Goal: Information Seeking & Learning: Learn about a topic

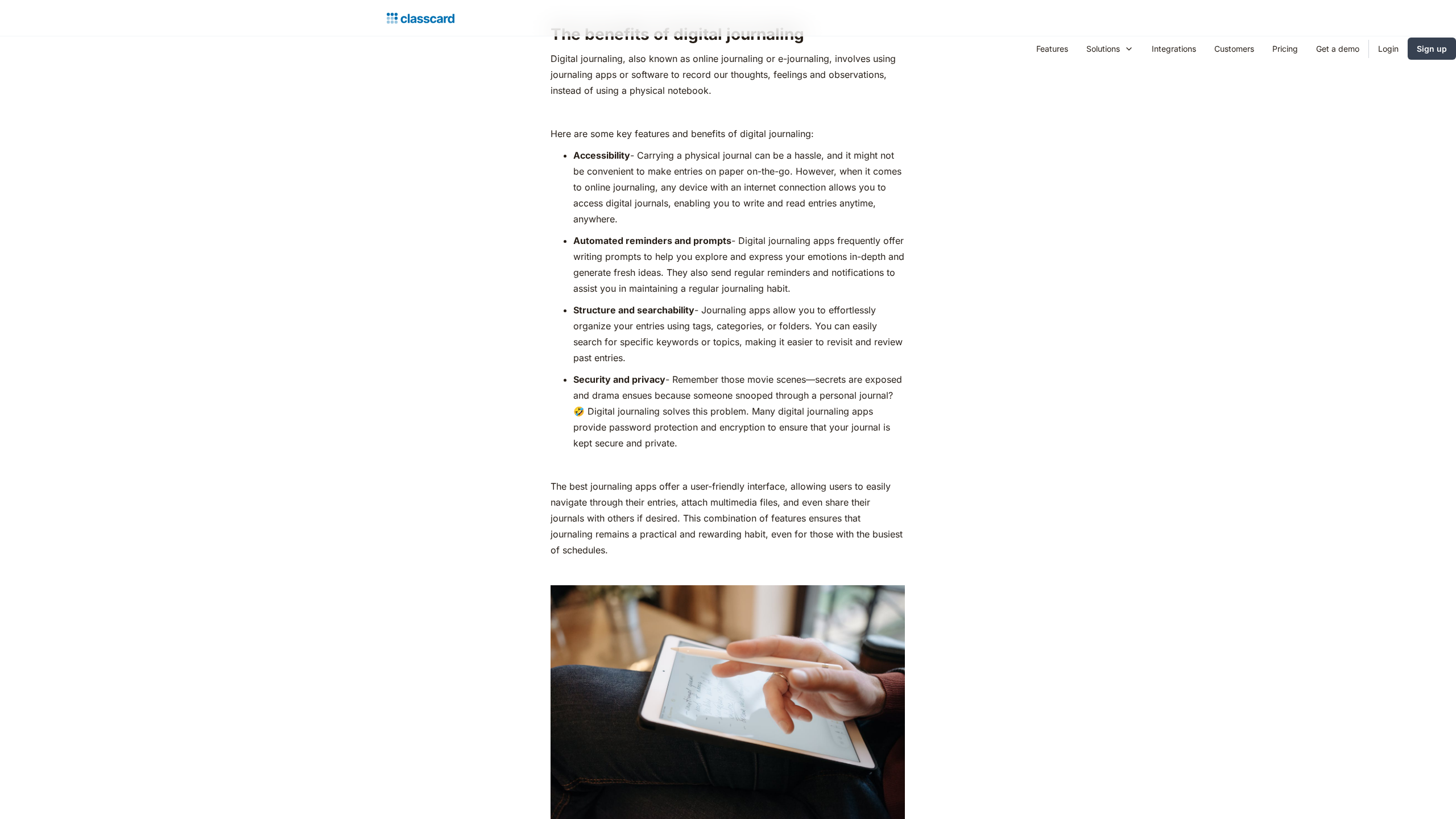
scroll to position [2313, 0]
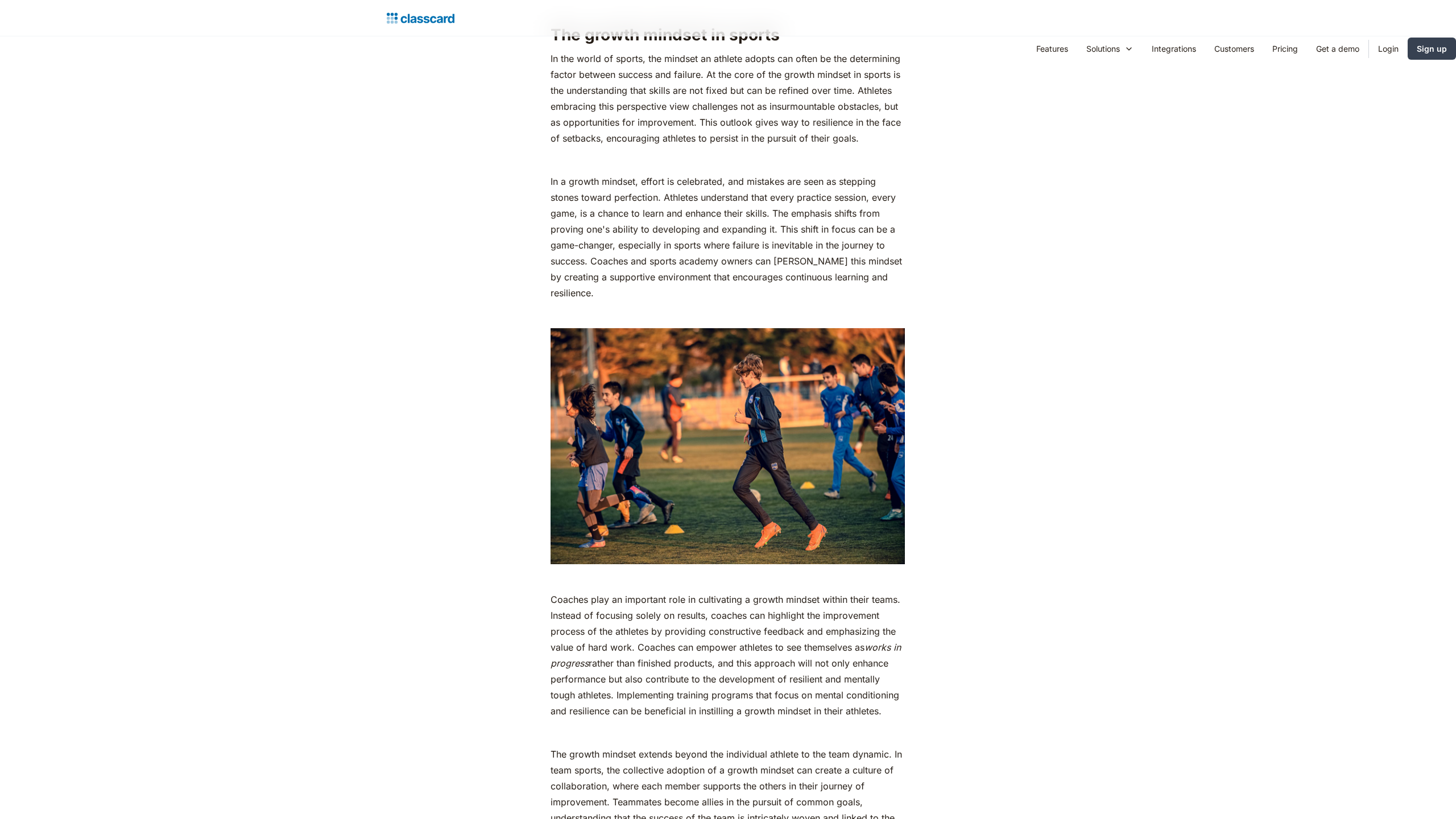
scroll to position [2573, 0]
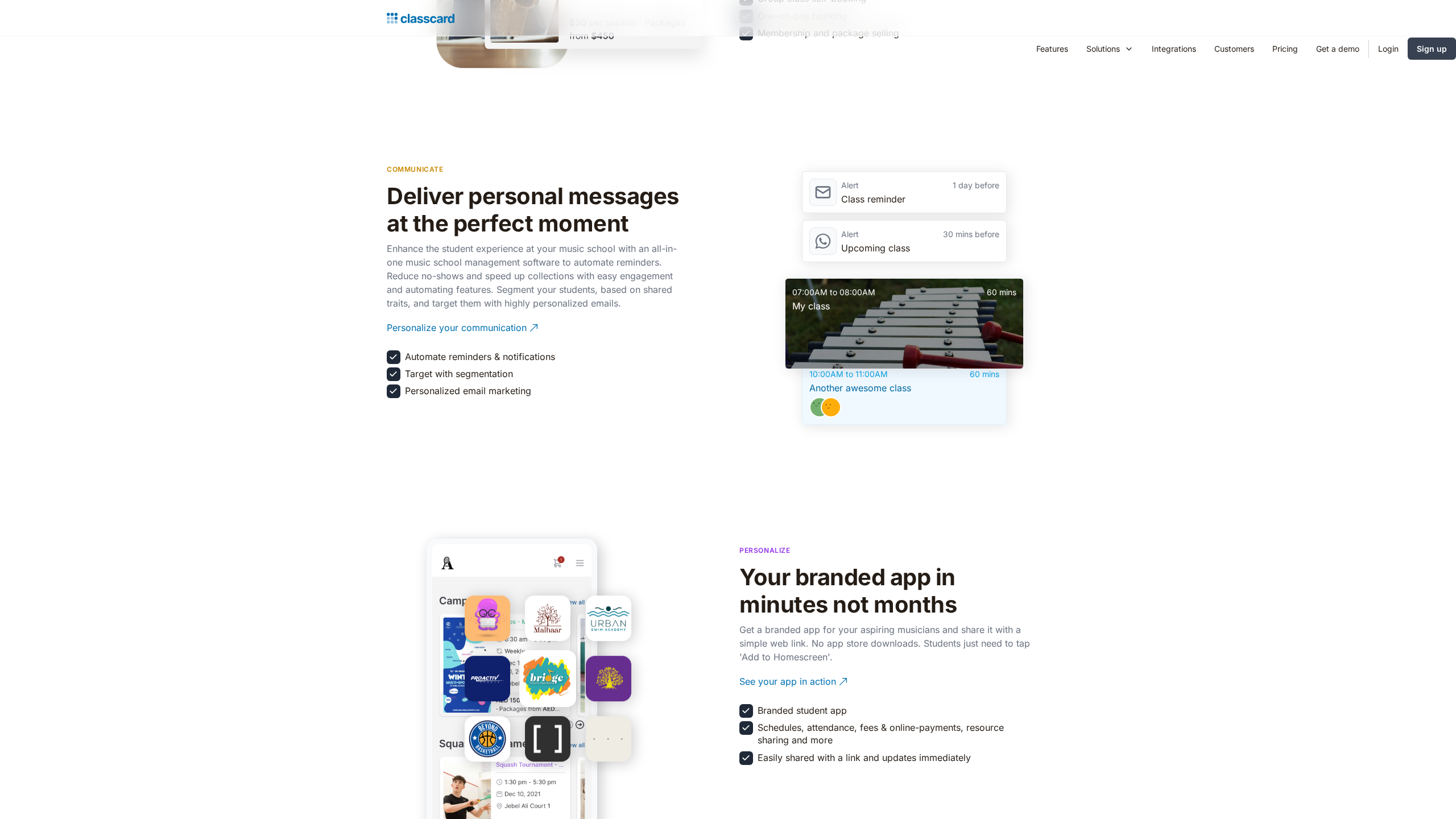
scroll to position [2313, 0]
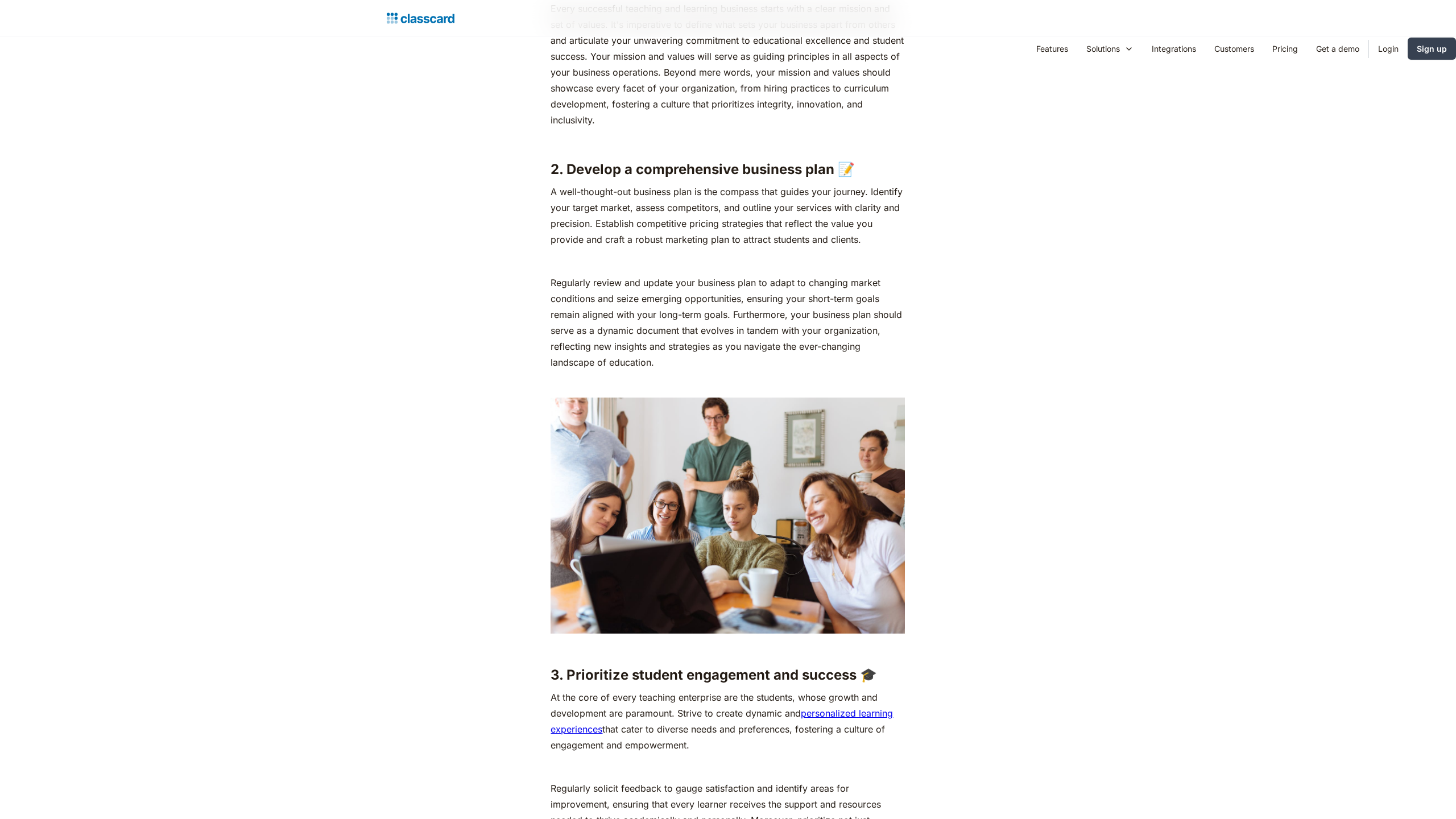
scroll to position [2313, 0]
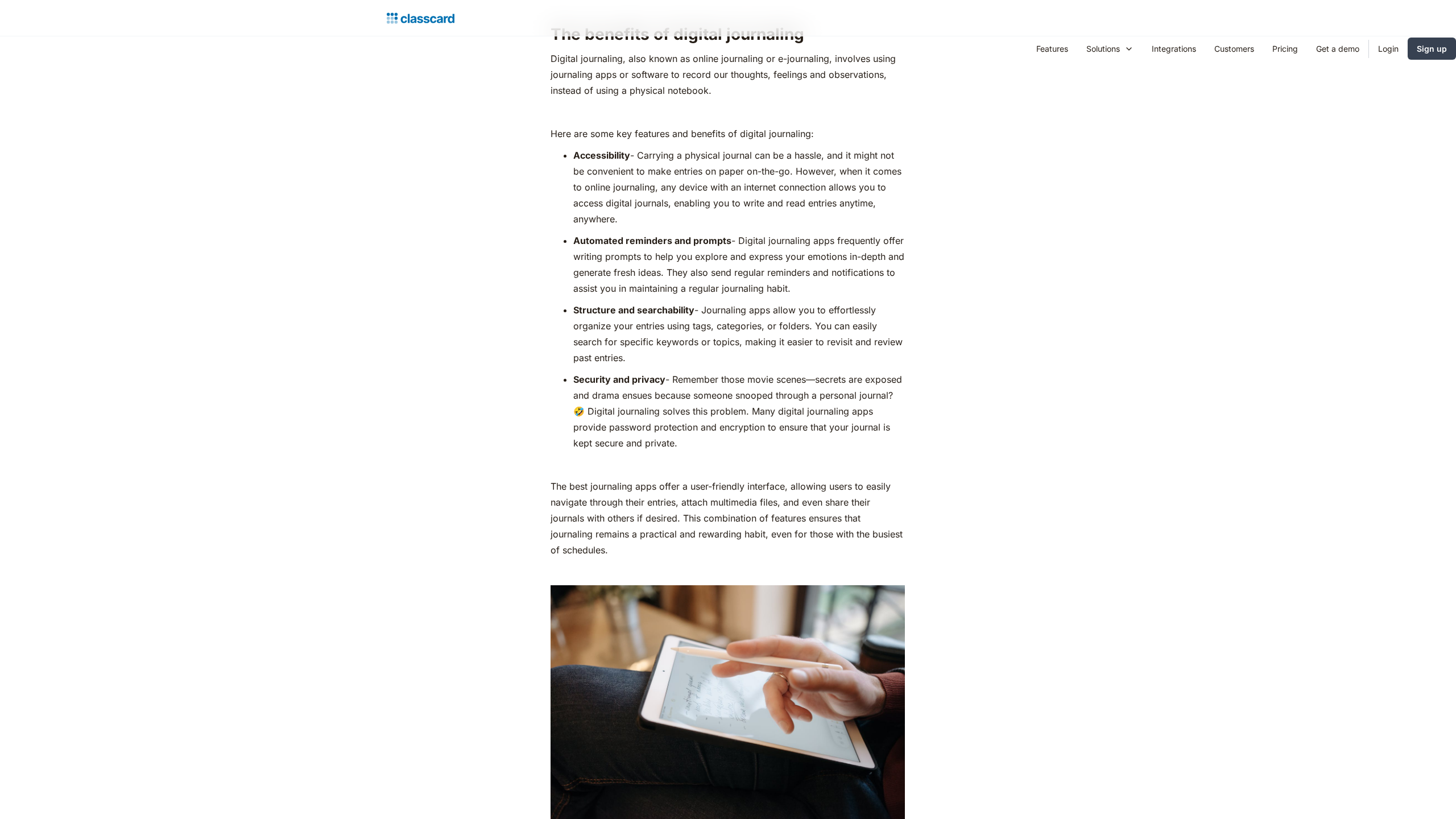
scroll to position [1801, 0]
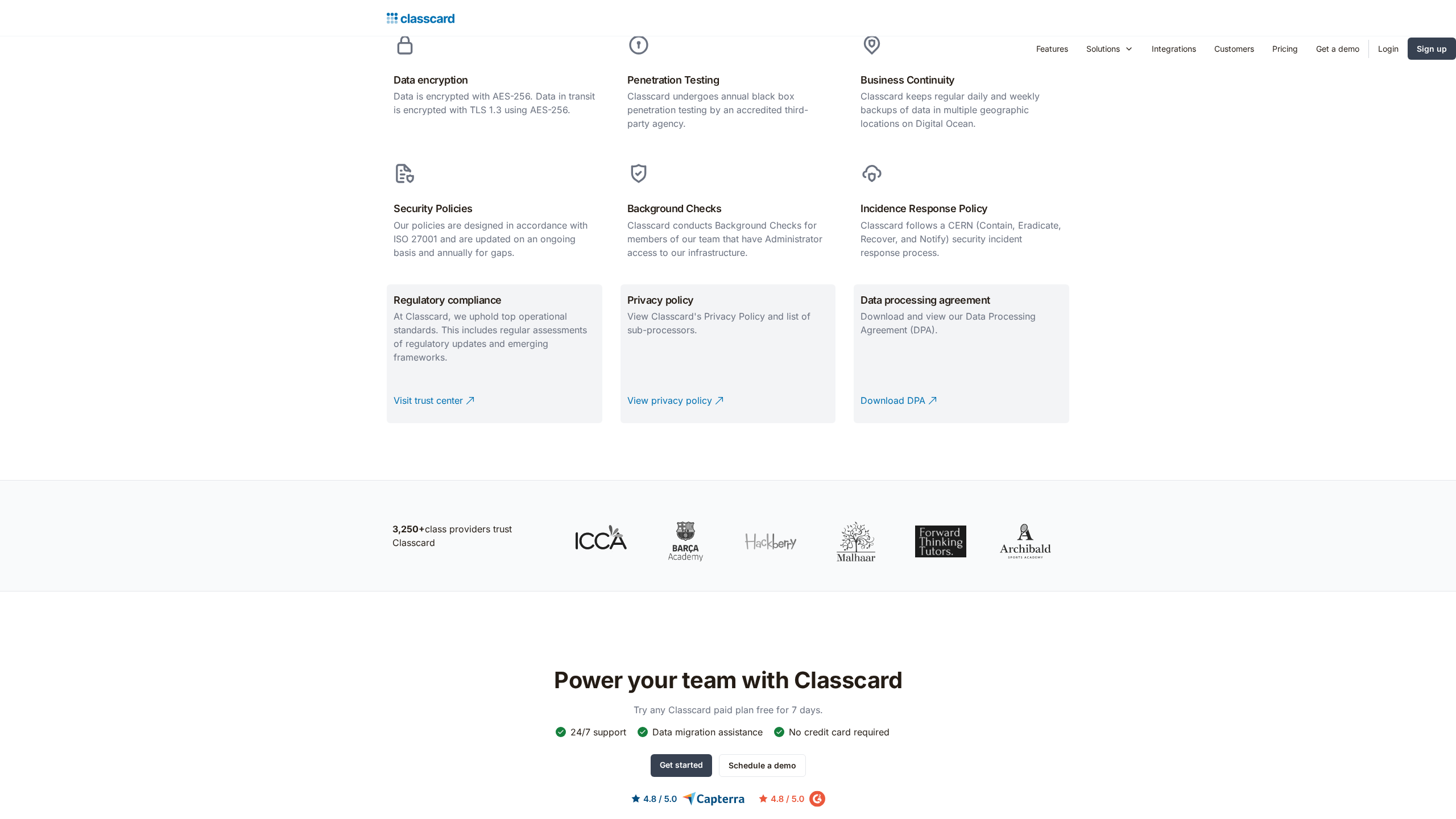
scroll to position [1338, 0]
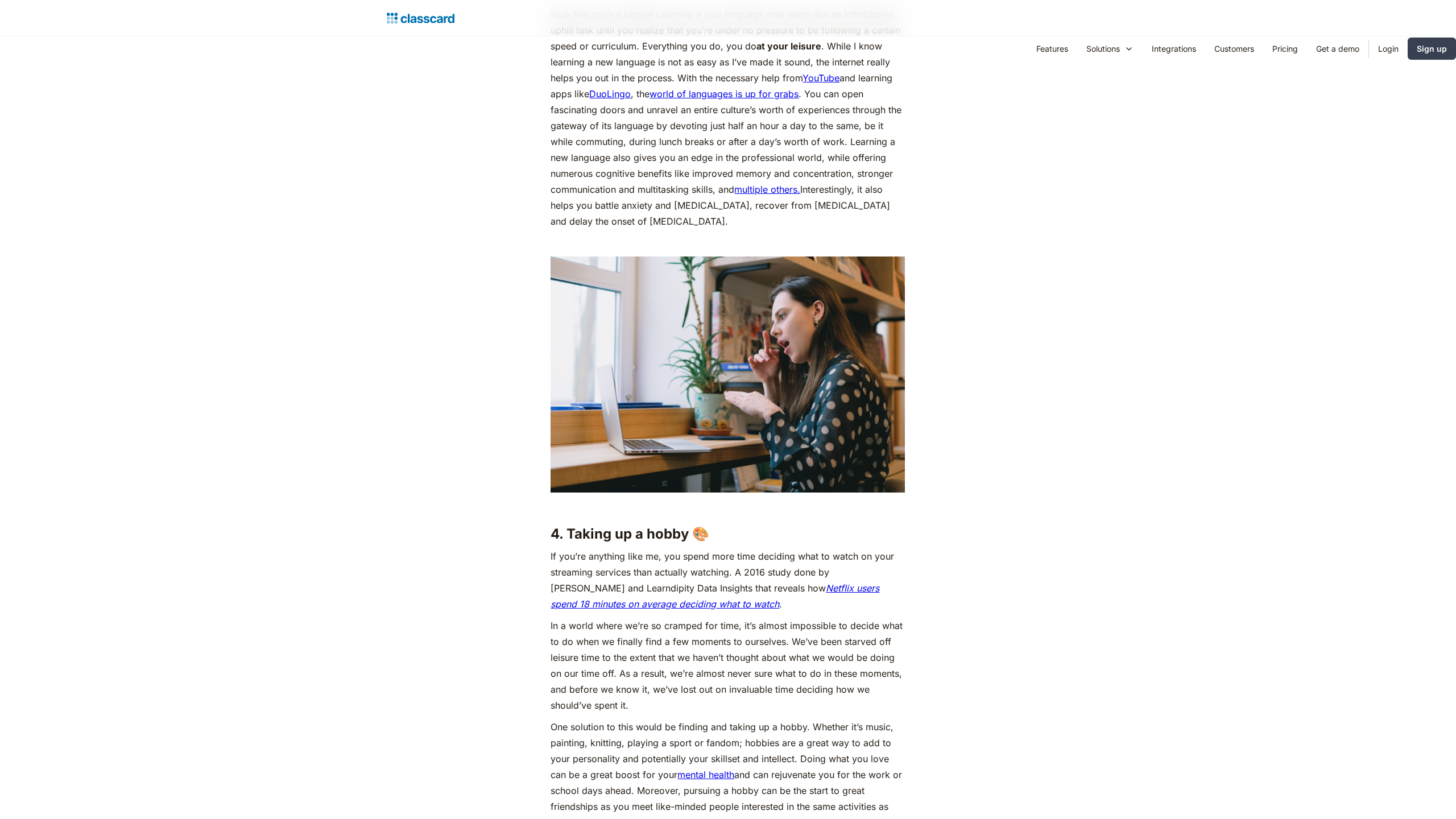
scroll to position [2530, 0]
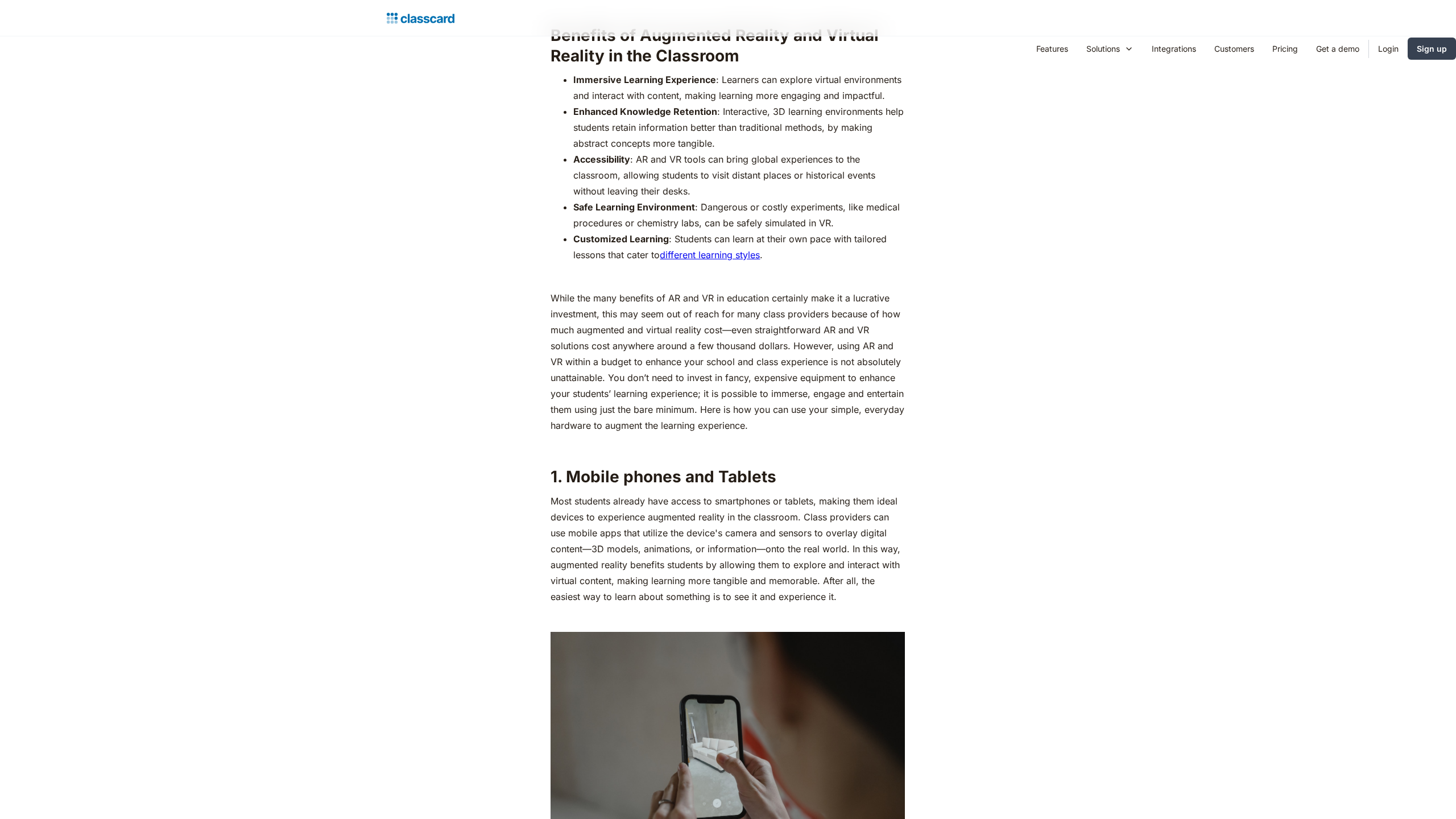
scroll to position [2313, 0]
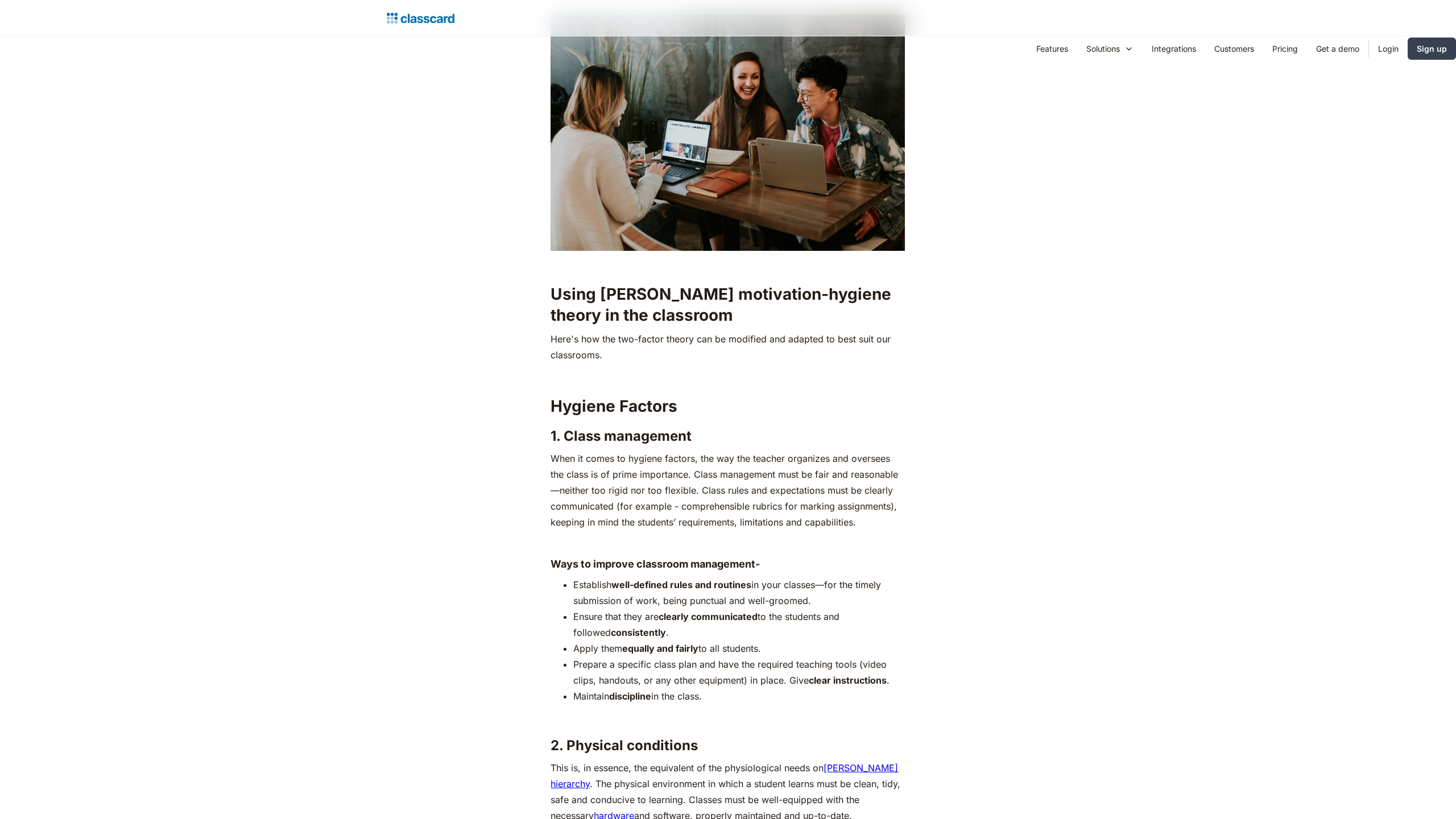
scroll to position [3735, 0]
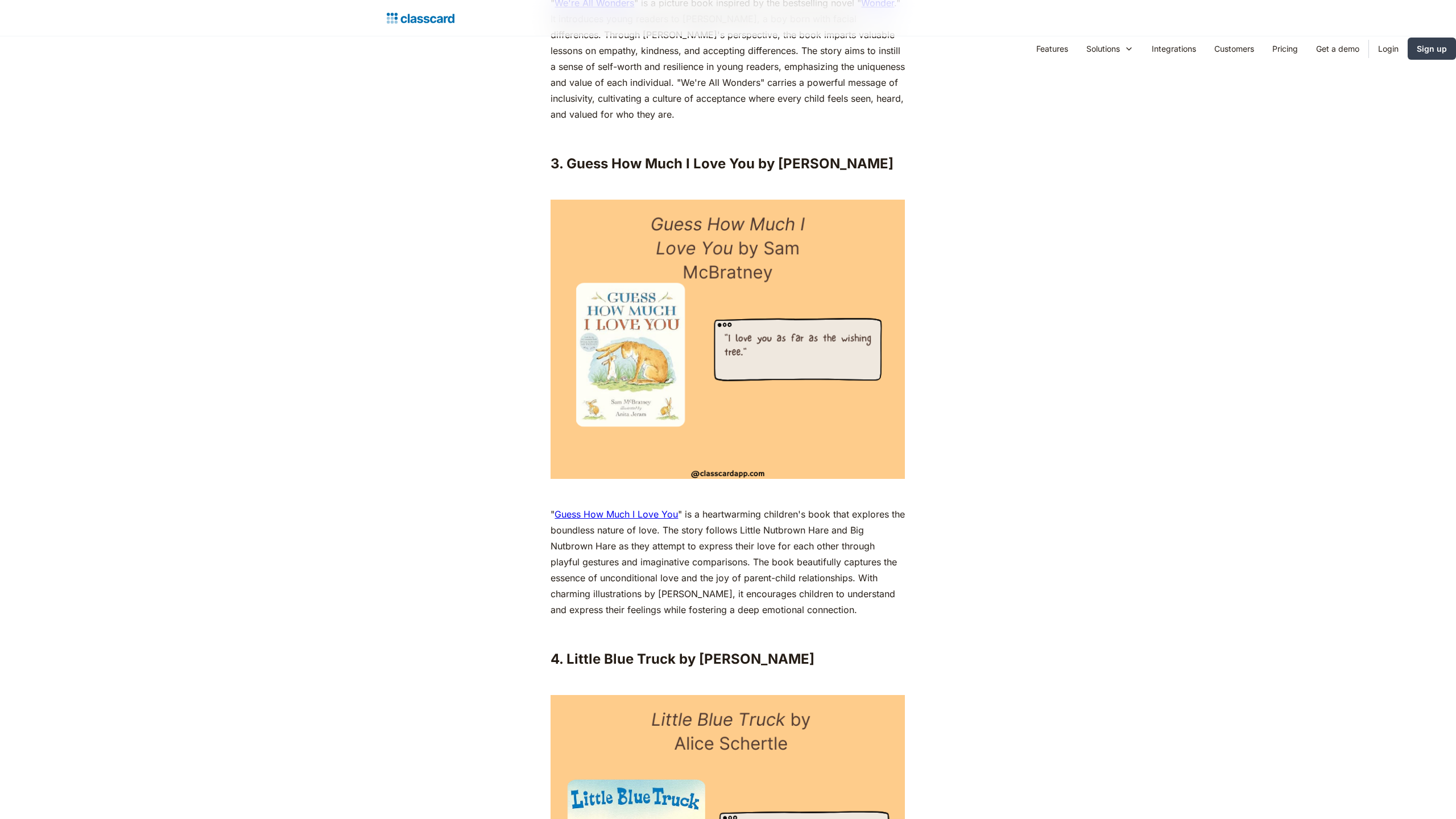
scroll to position [2833, 0]
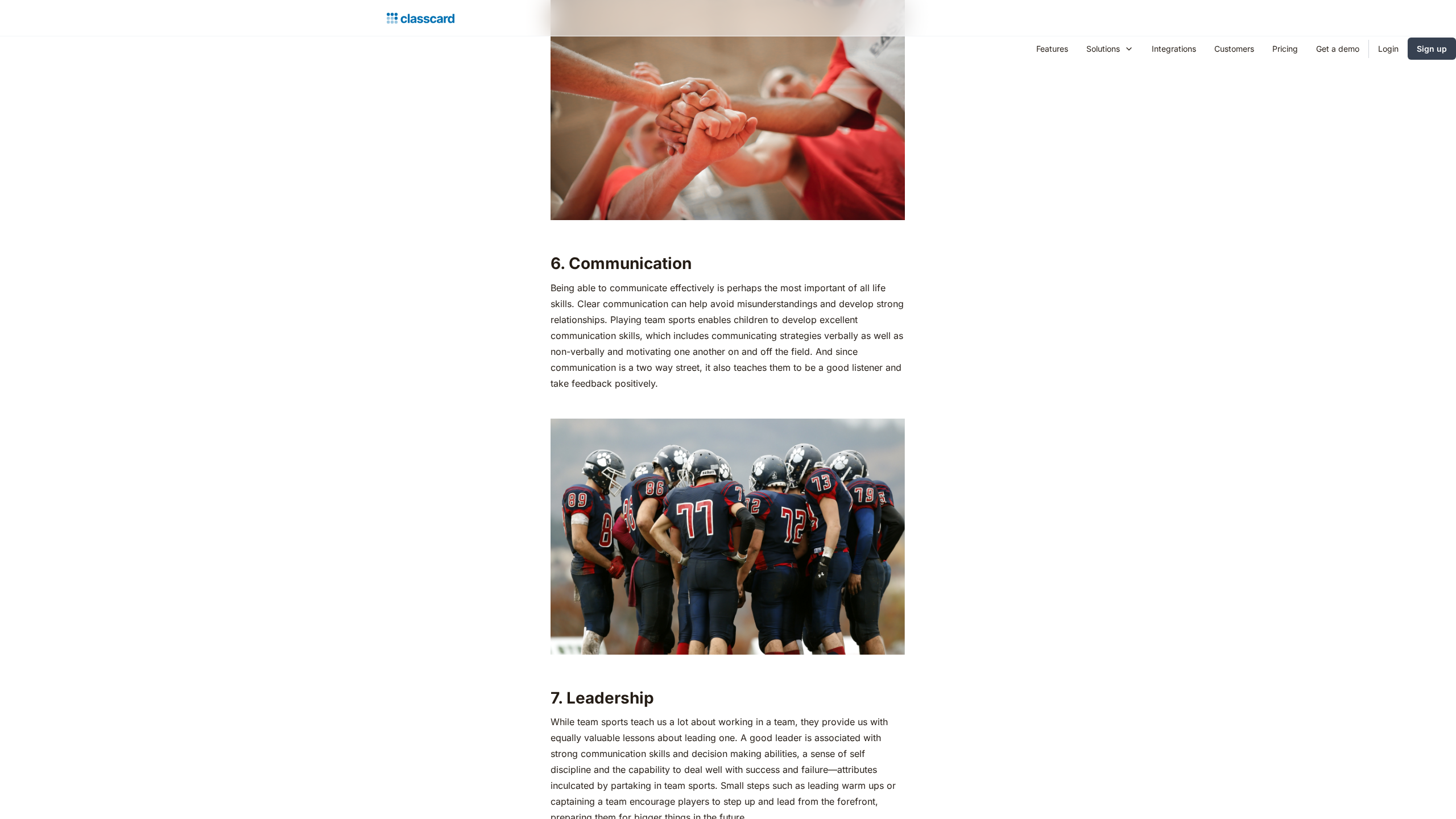
scroll to position [3289, 0]
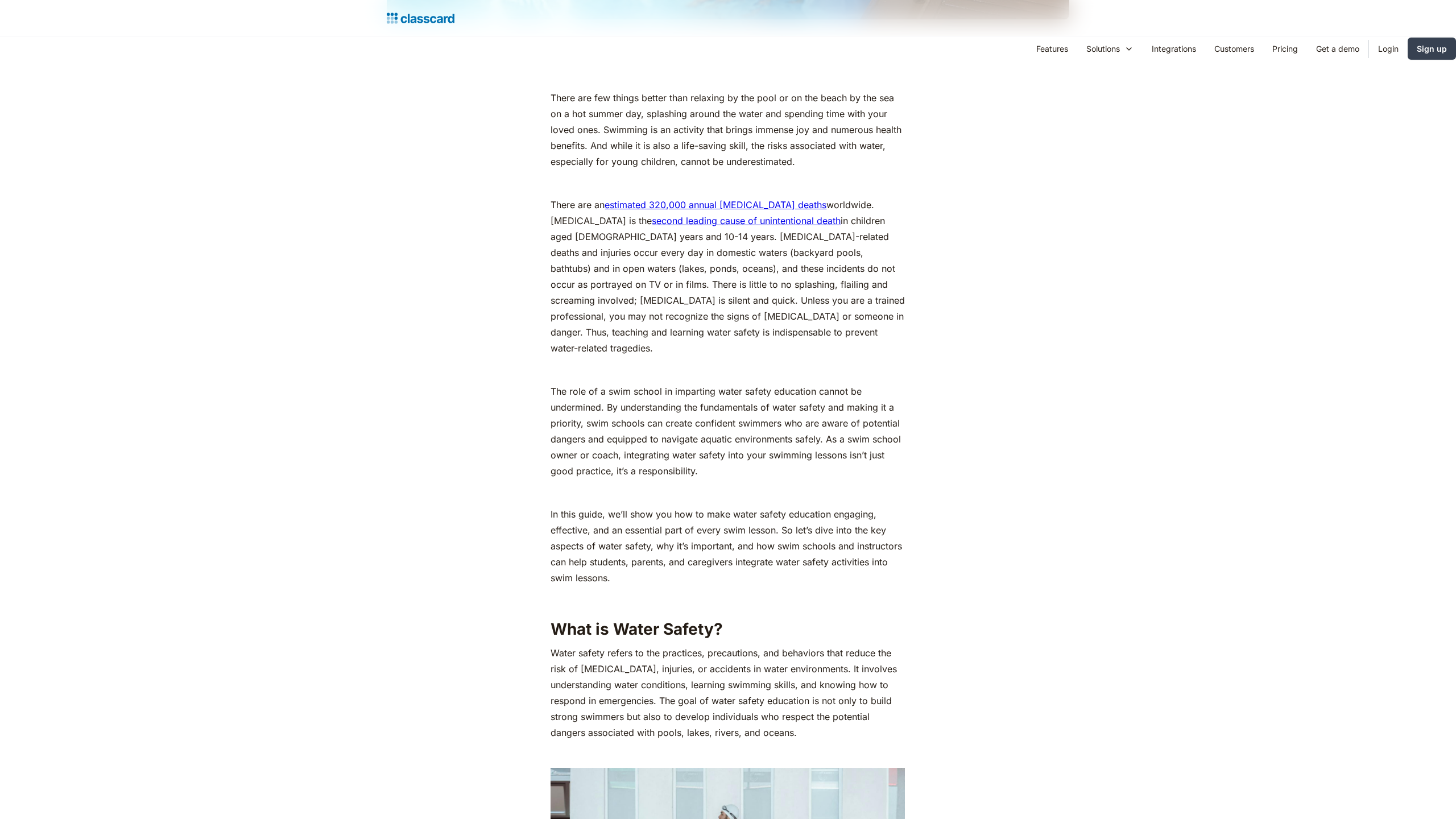
scroll to position [1554, 0]
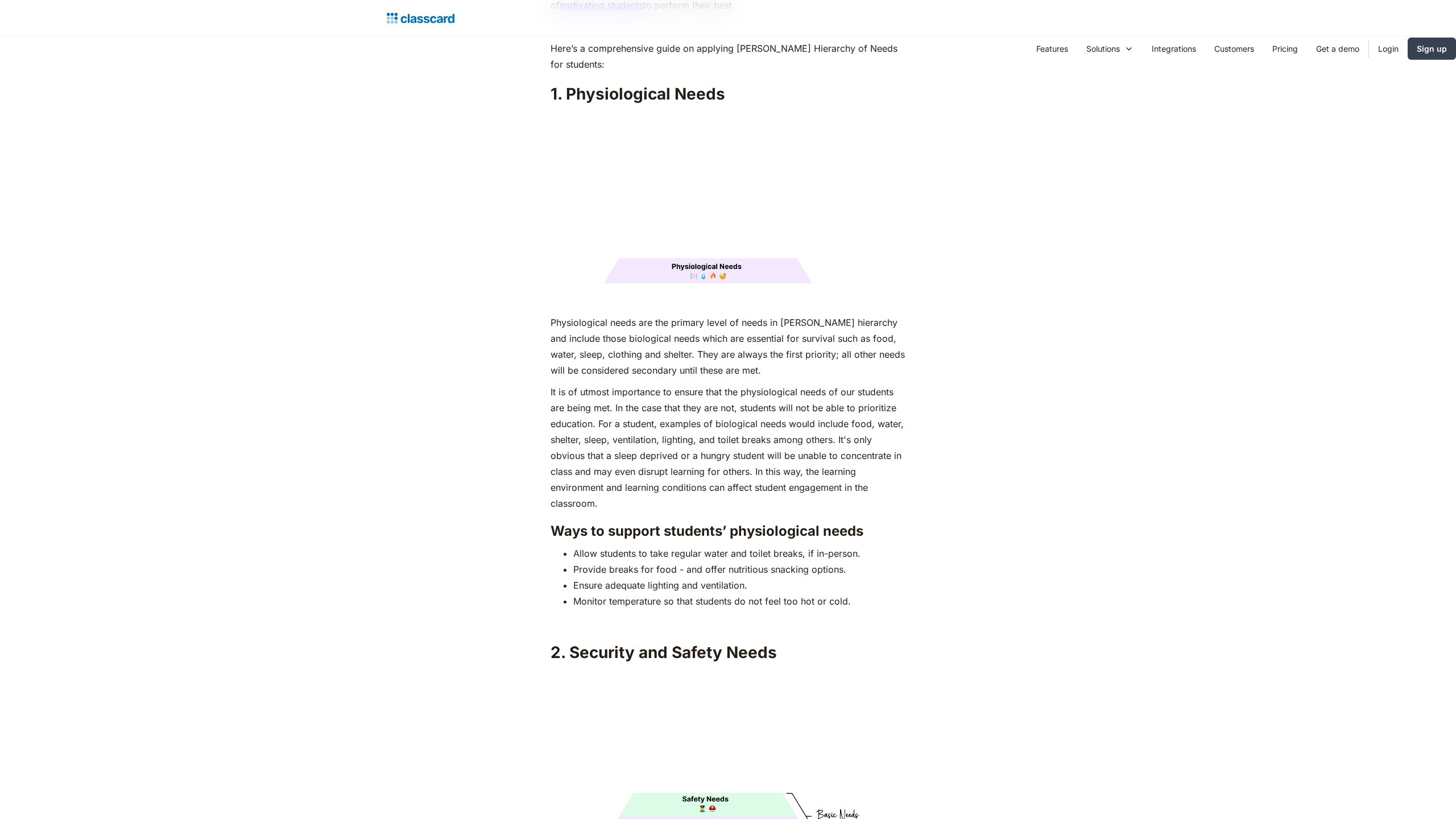
scroll to position [2313, 0]
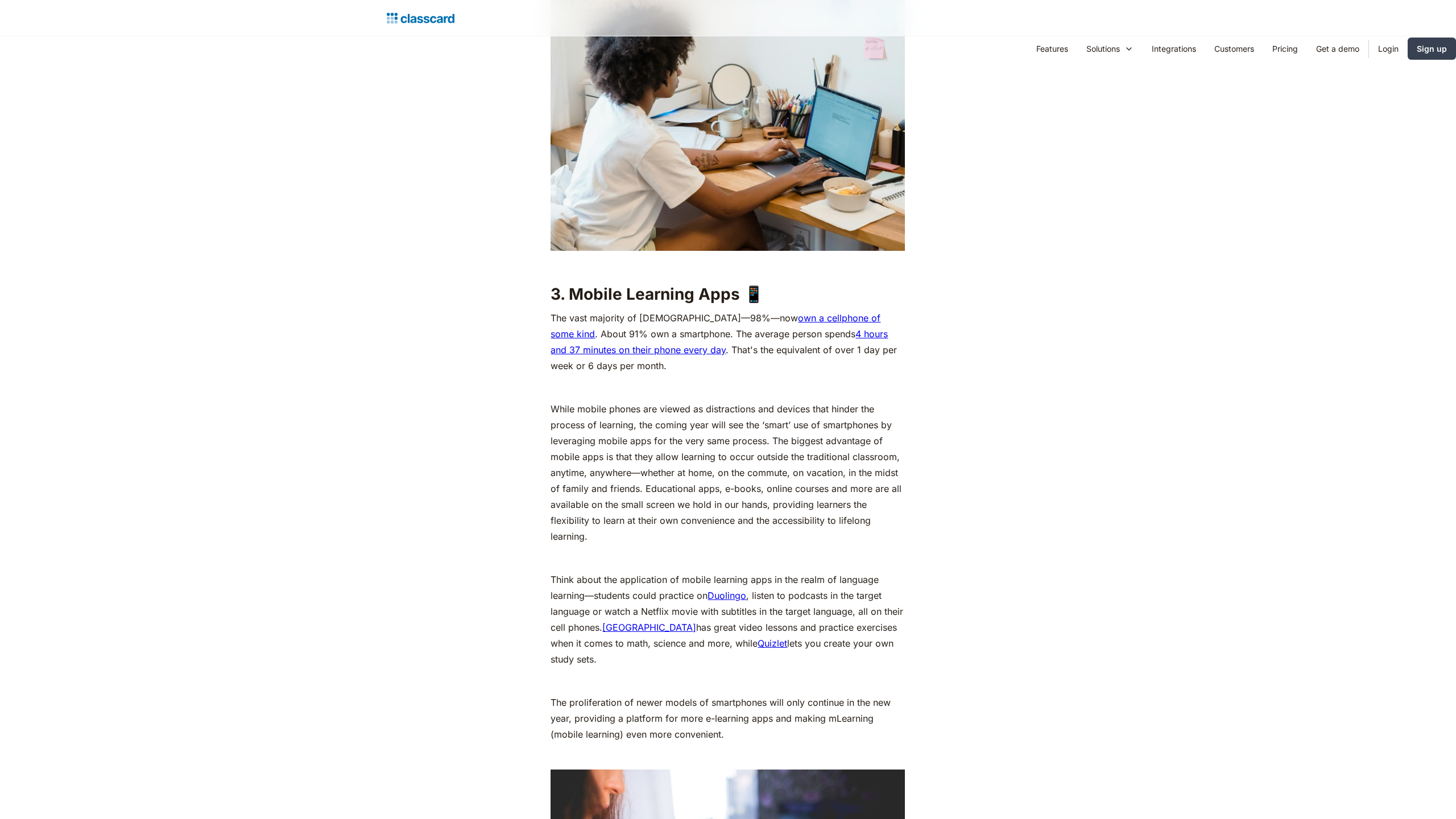
scroll to position [3072, 0]
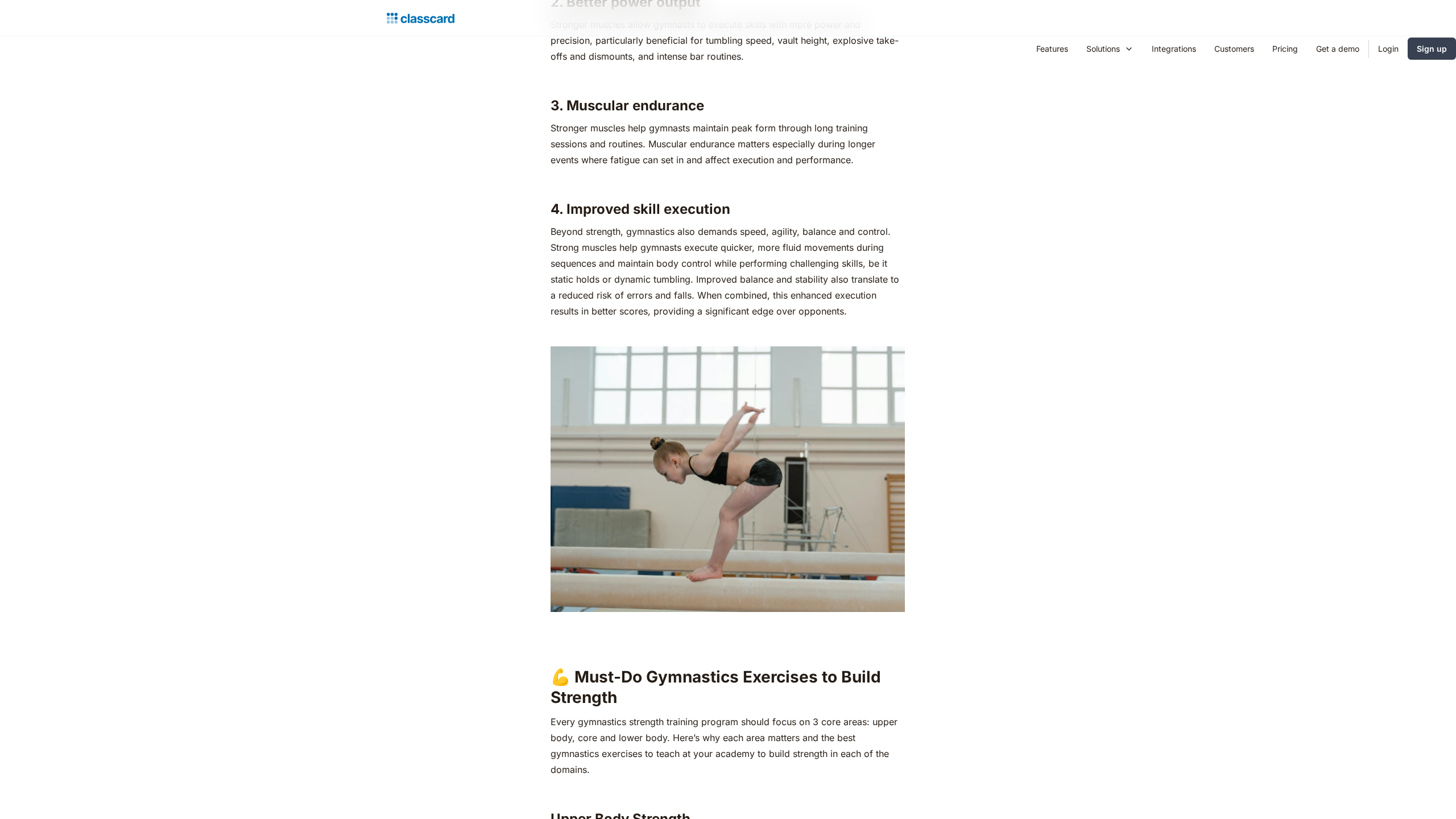
scroll to position [3735, 0]
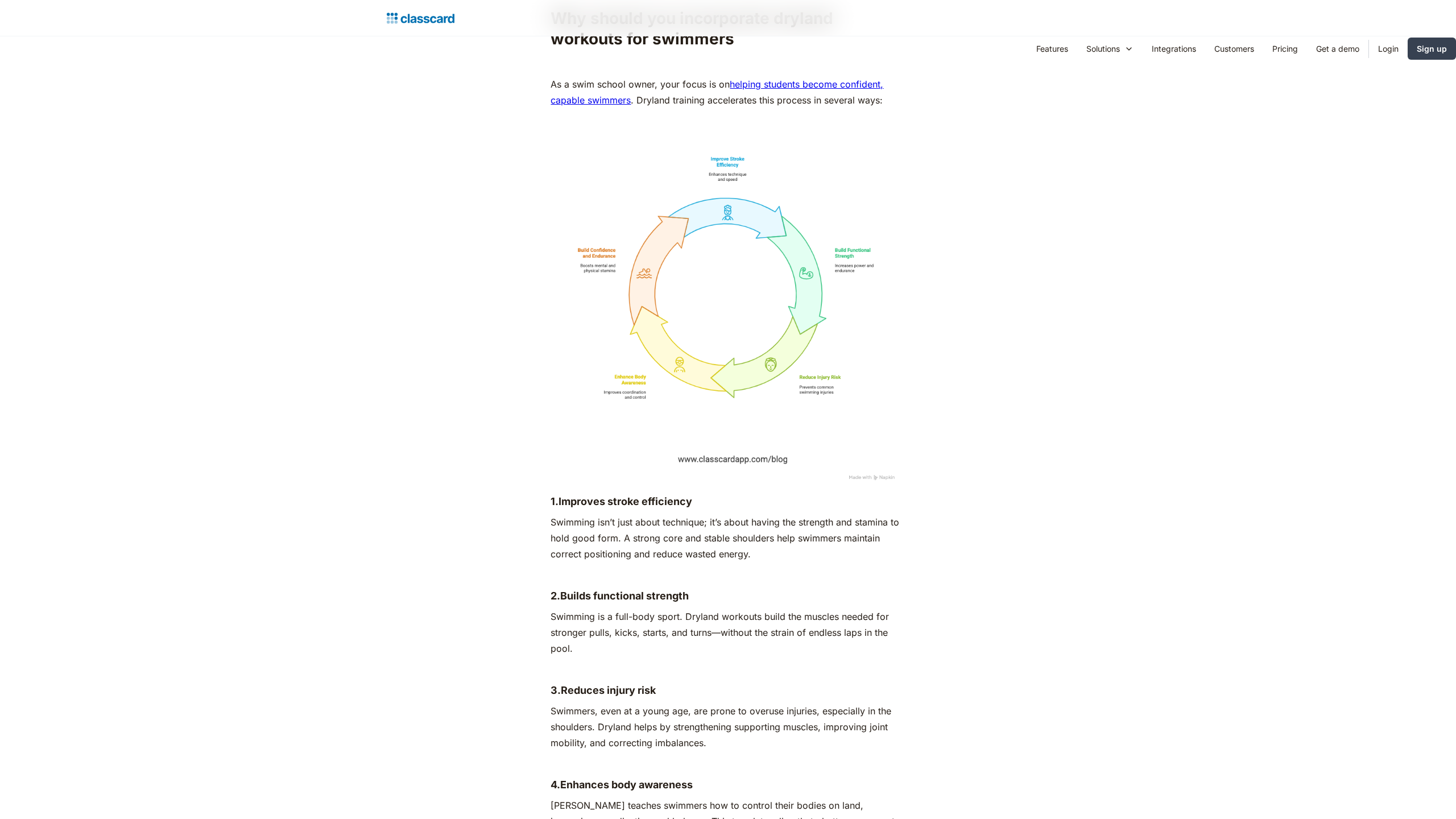
scroll to position [3072, 0]
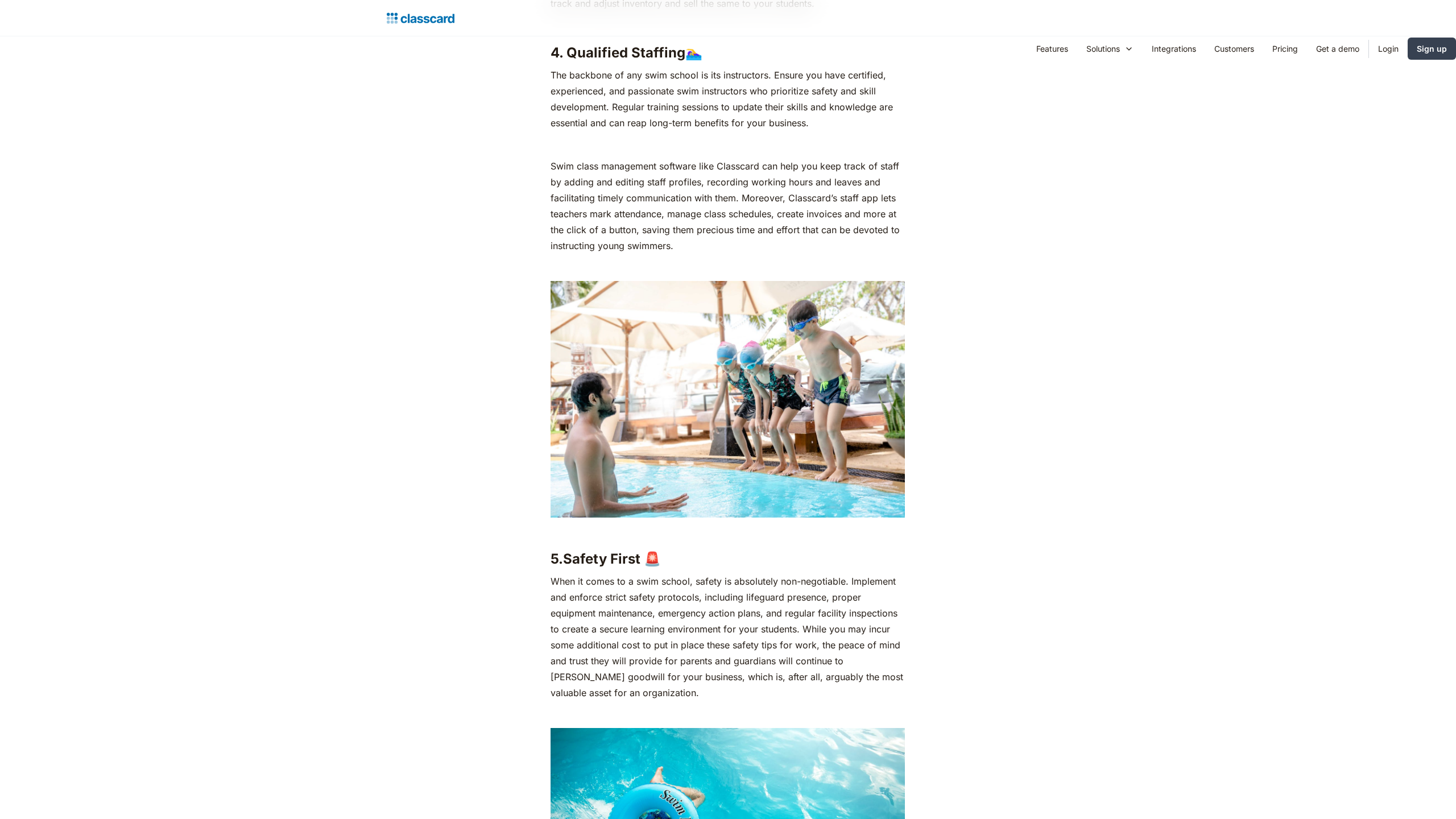
scroll to position [3072, 0]
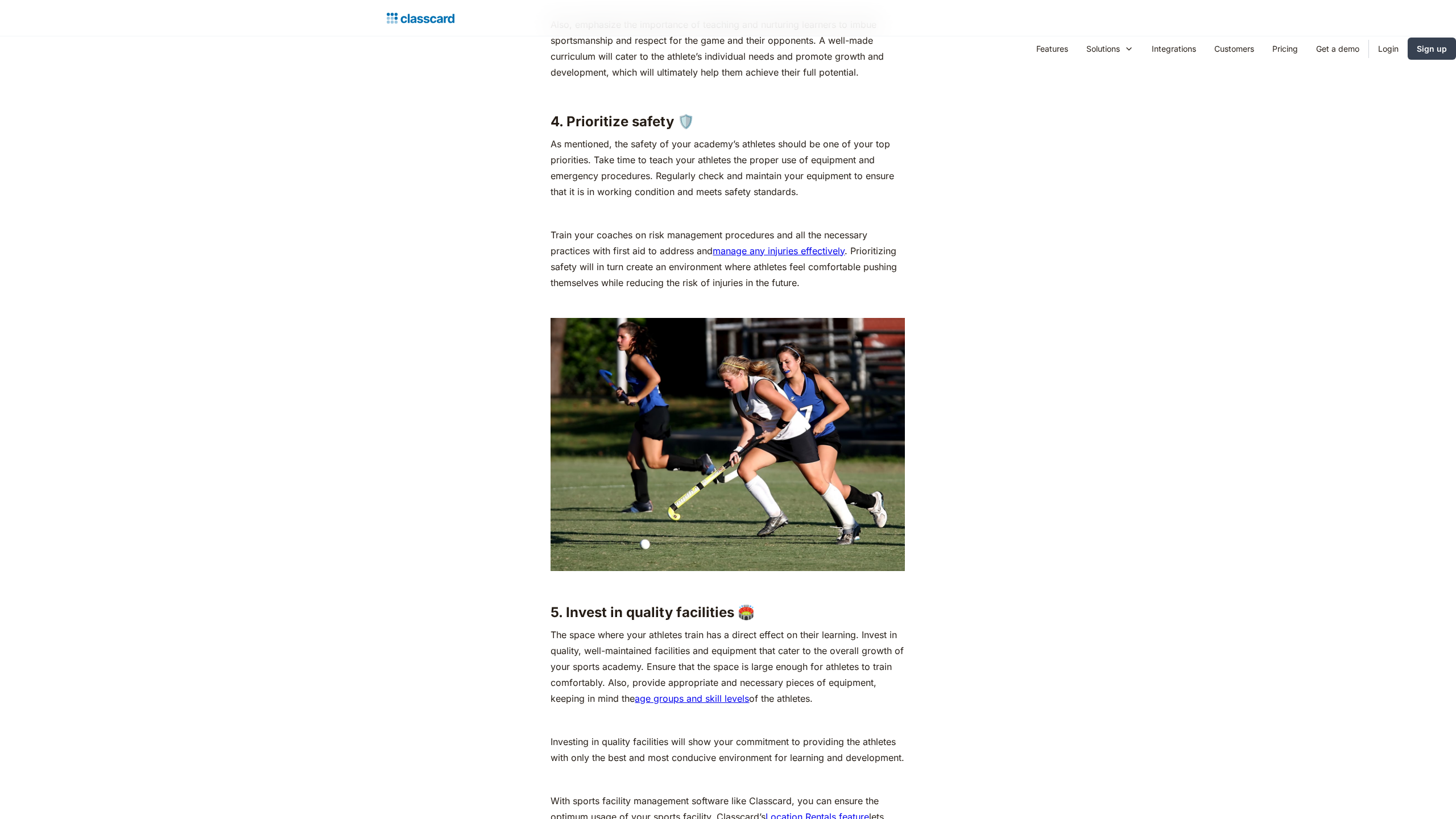
scroll to position [3072, 0]
